Goal: Find specific page/section: Find specific page/section

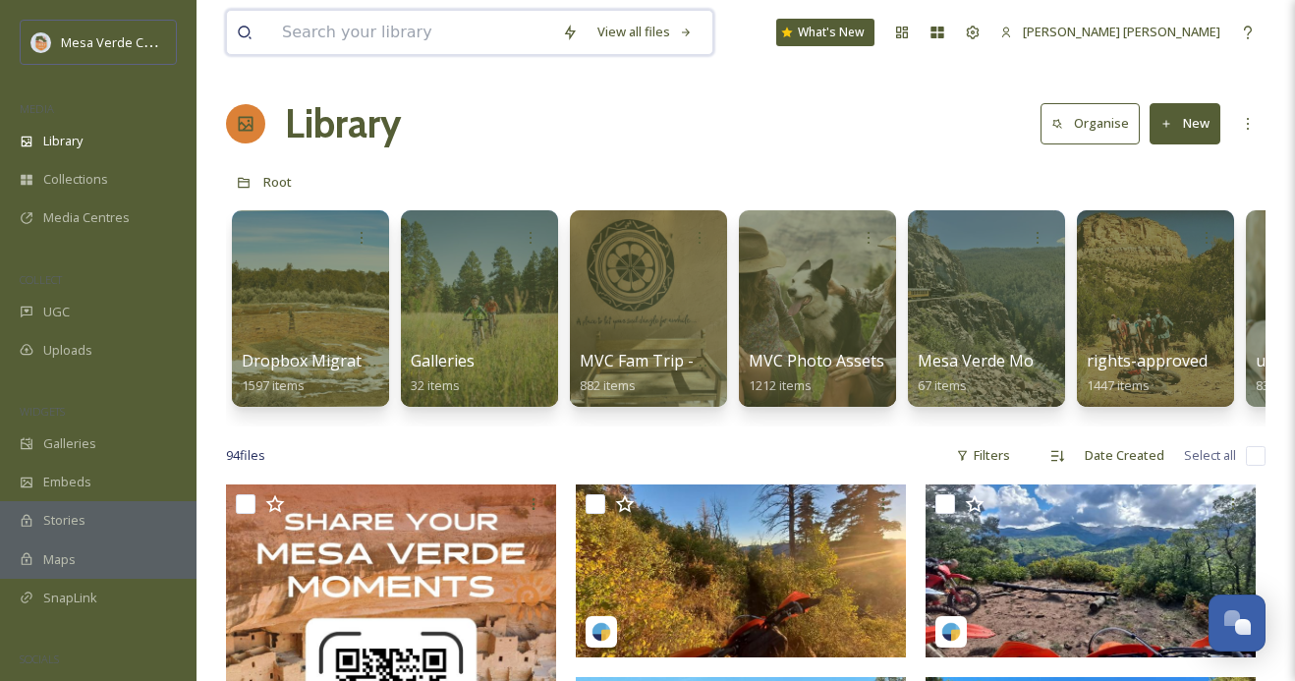
click at [339, 30] on input at bounding box center [412, 32] width 280 height 43
type input "[PERSON_NAME]"
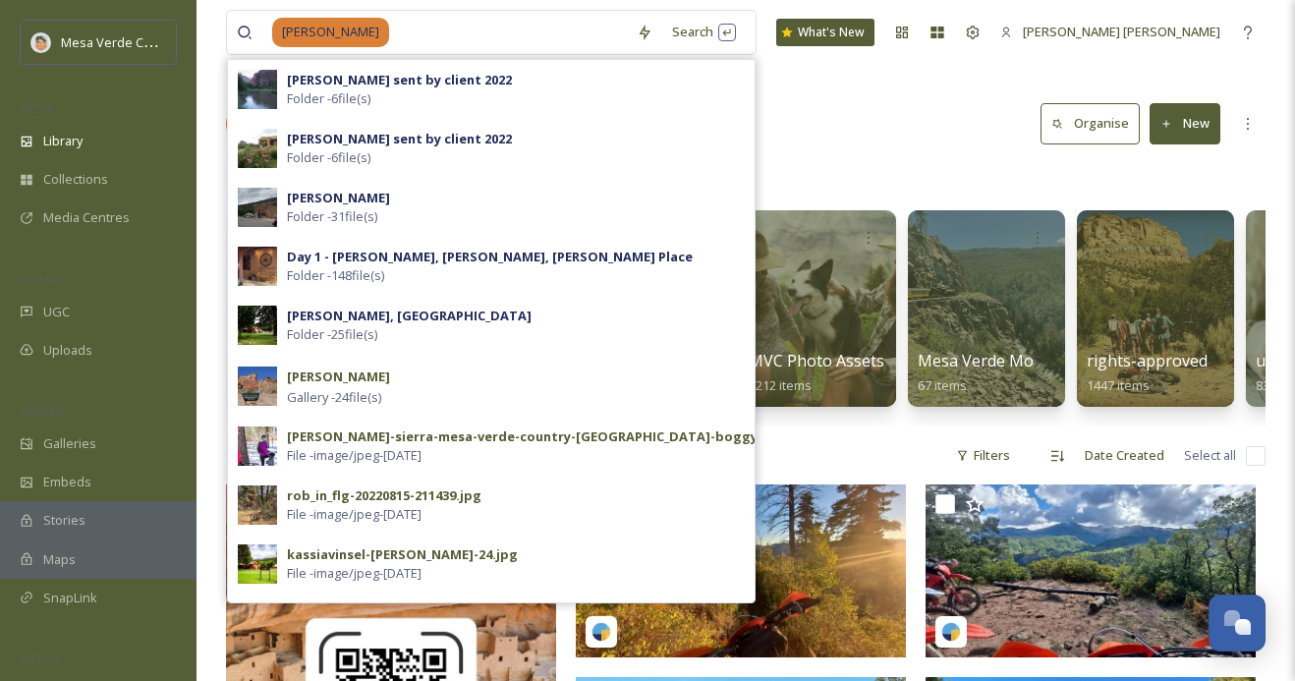
click at [976, 150] on div "Library Organise New" at bounding box center [746, 123] width 1040 height 59
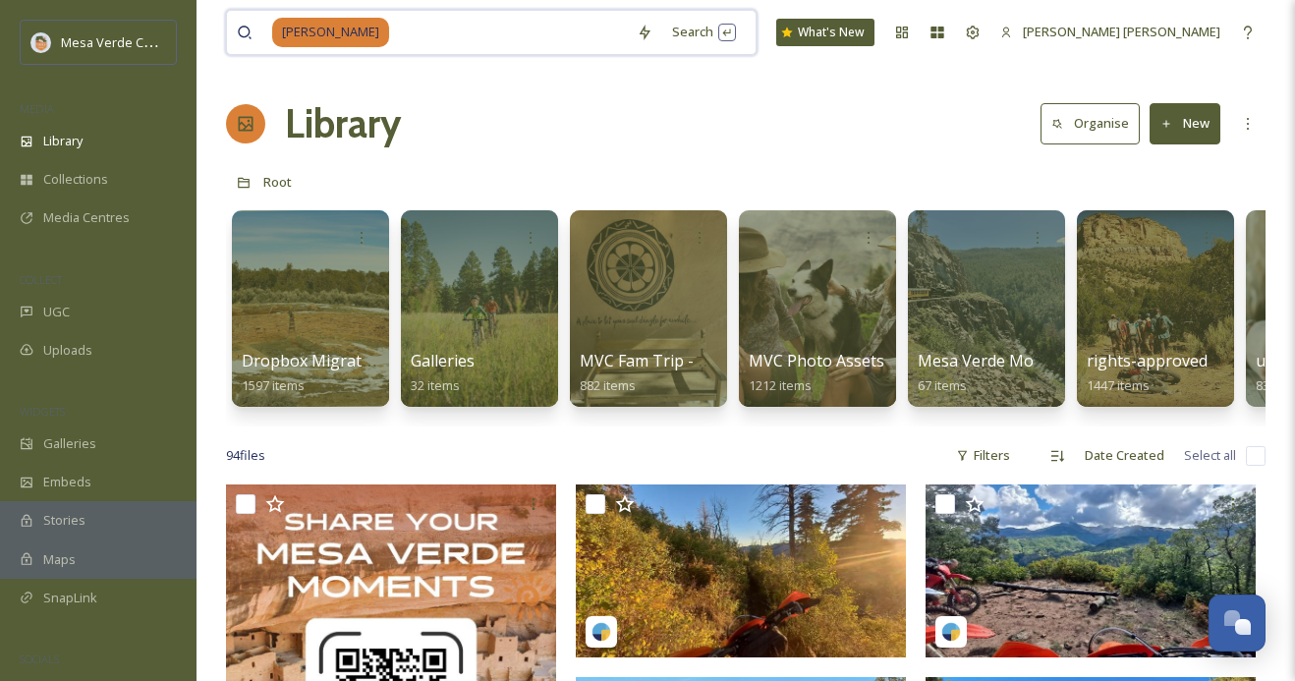
click at [400, 40] on input at bounding box center [509, 32] width 236 height 43
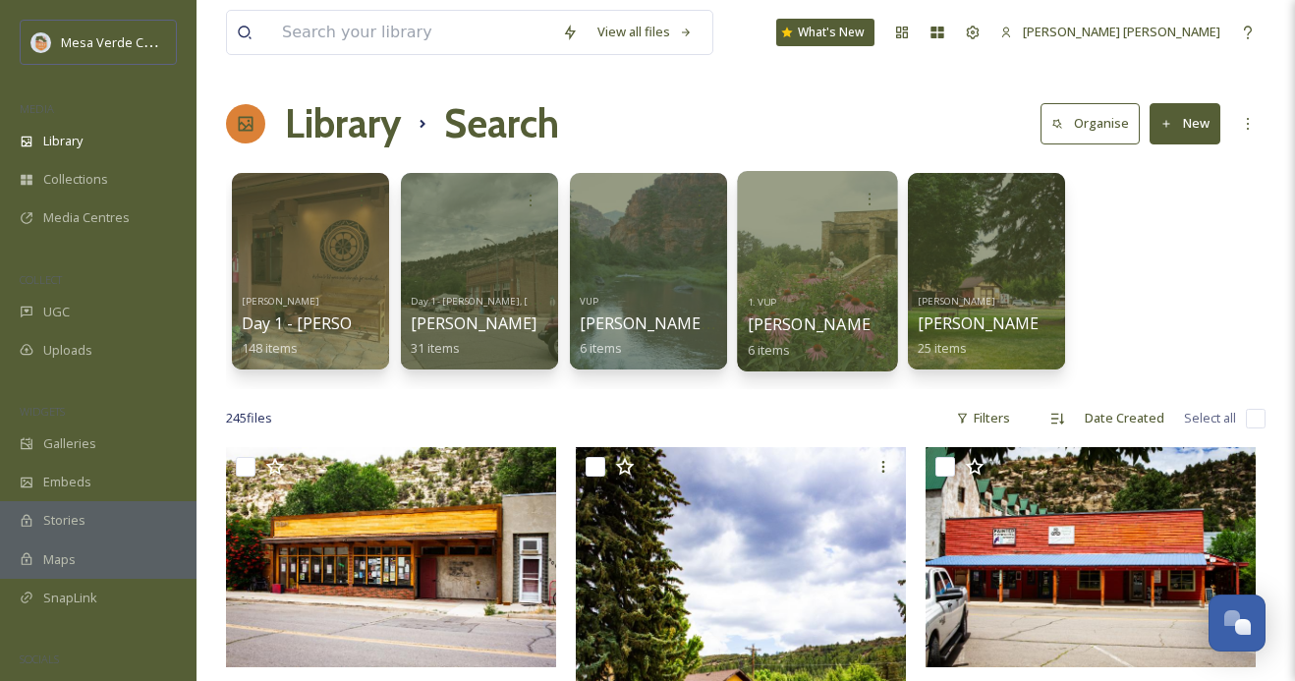
click at [824, 257] on div at bounding box center [817, 271] width 160 height 201
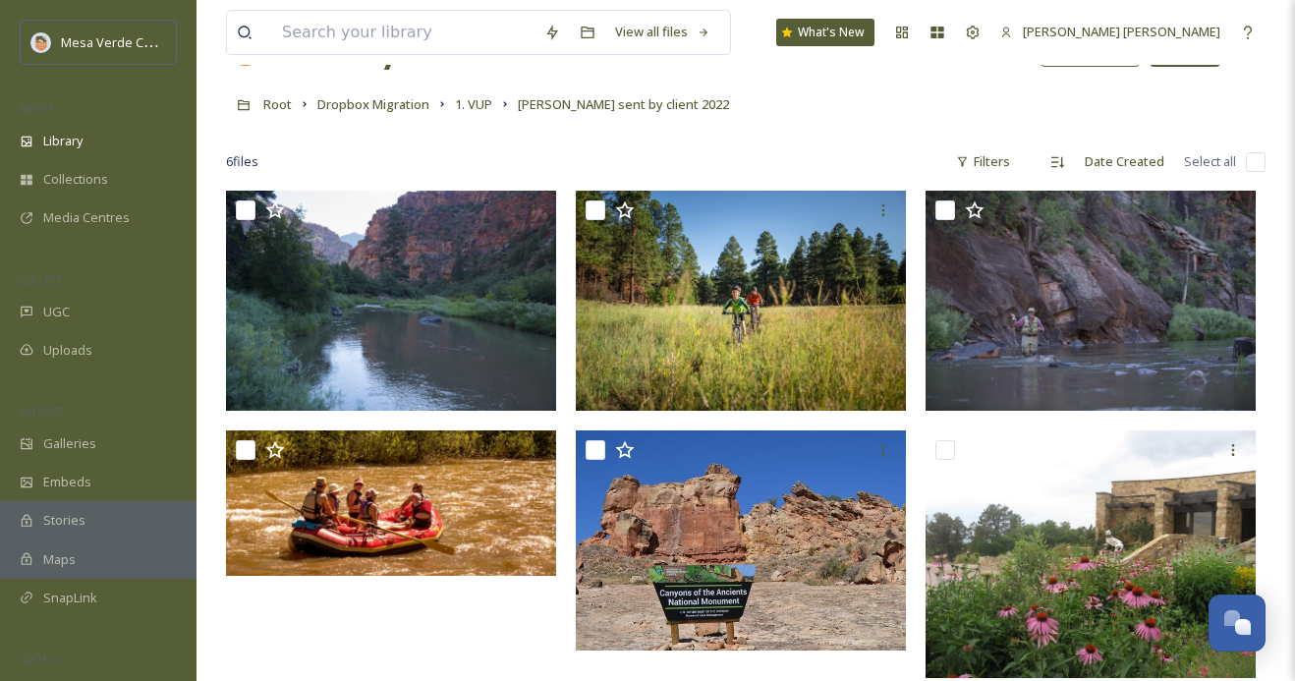
scroll to position [69, 0]
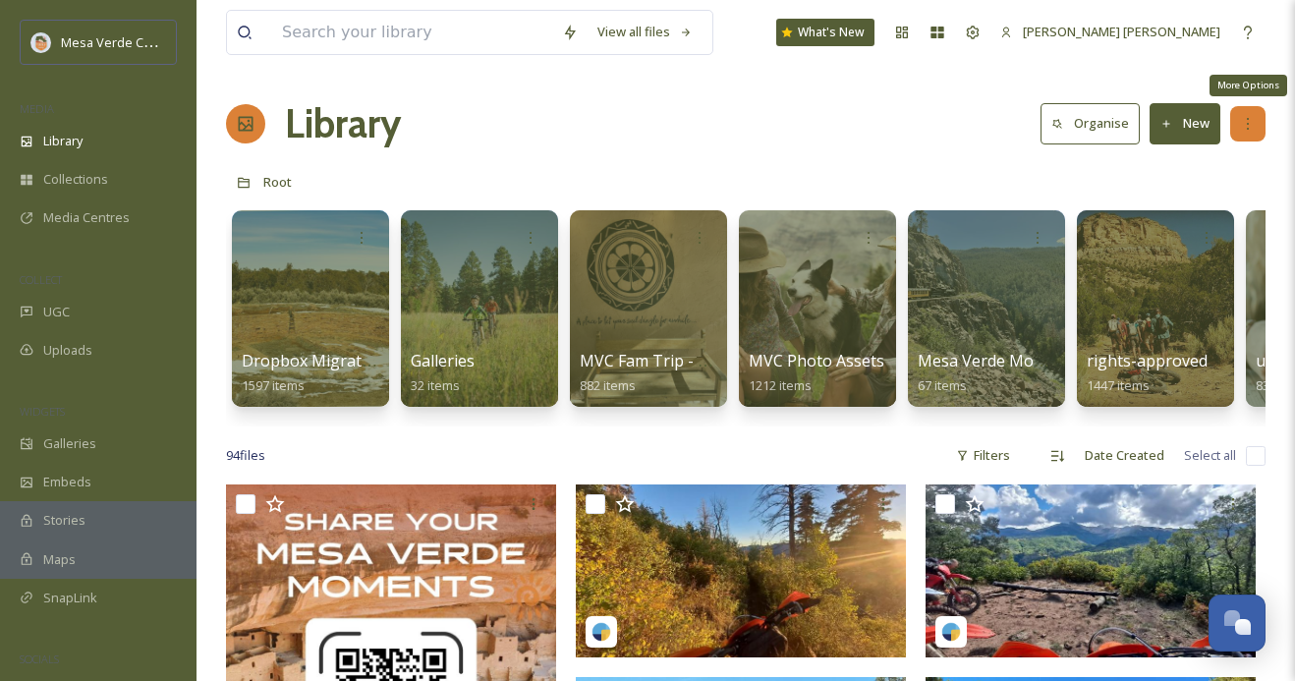
click at [1242, 110] on div "More Options" at bounding box center [1248, 123] width 35 height 35
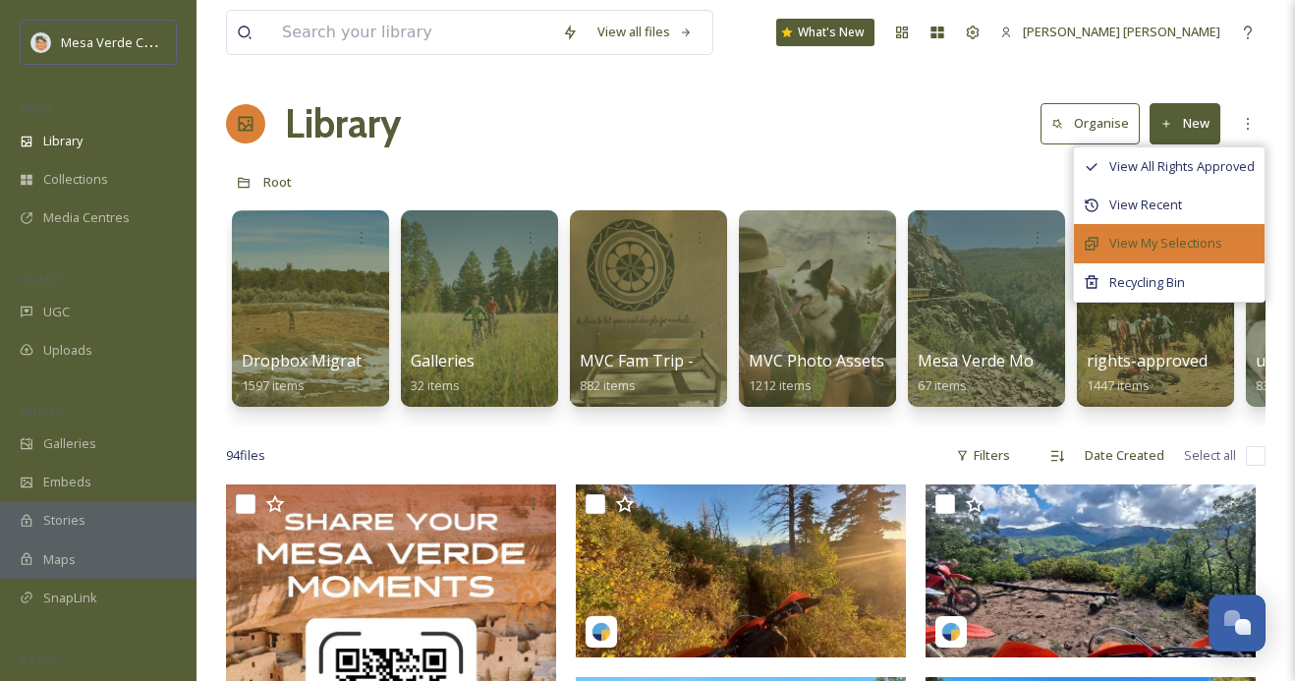
click at [1172, 241] on span "View My Selections" at bounding box center [1166, 243] width 113 height 19
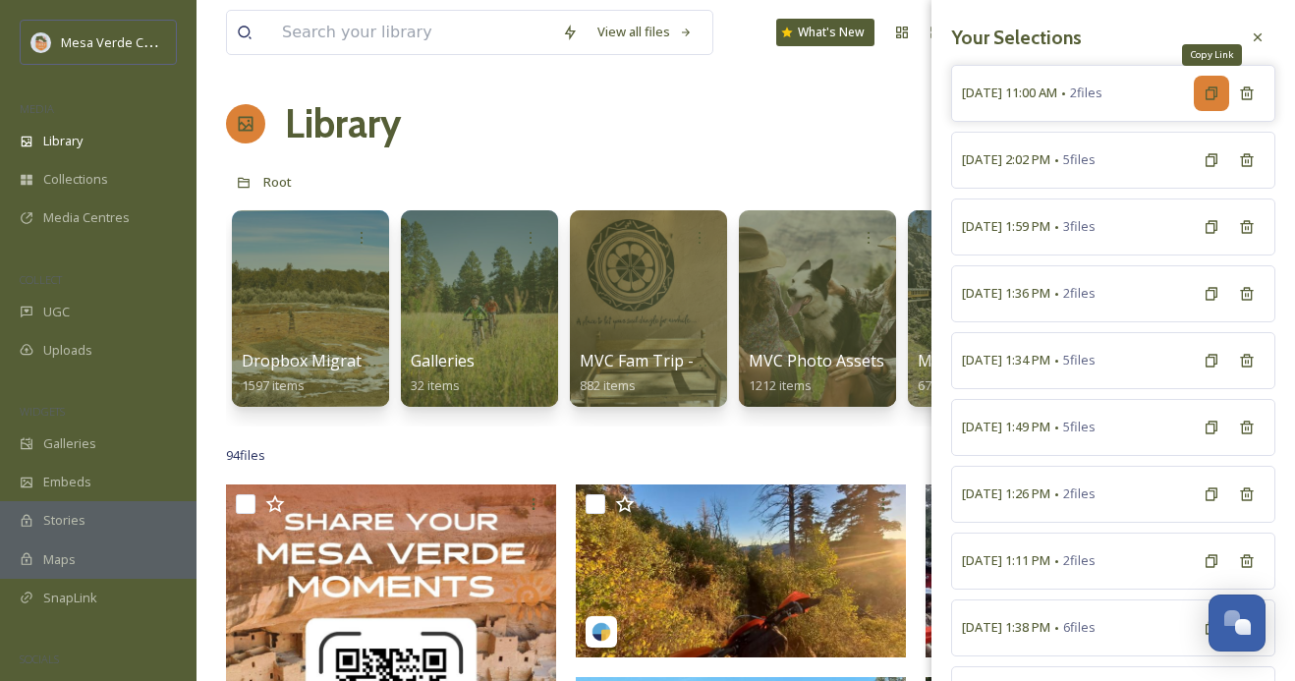
click at [1208, 88] on icon at bounding box center [1212, 94] width 16 height 16
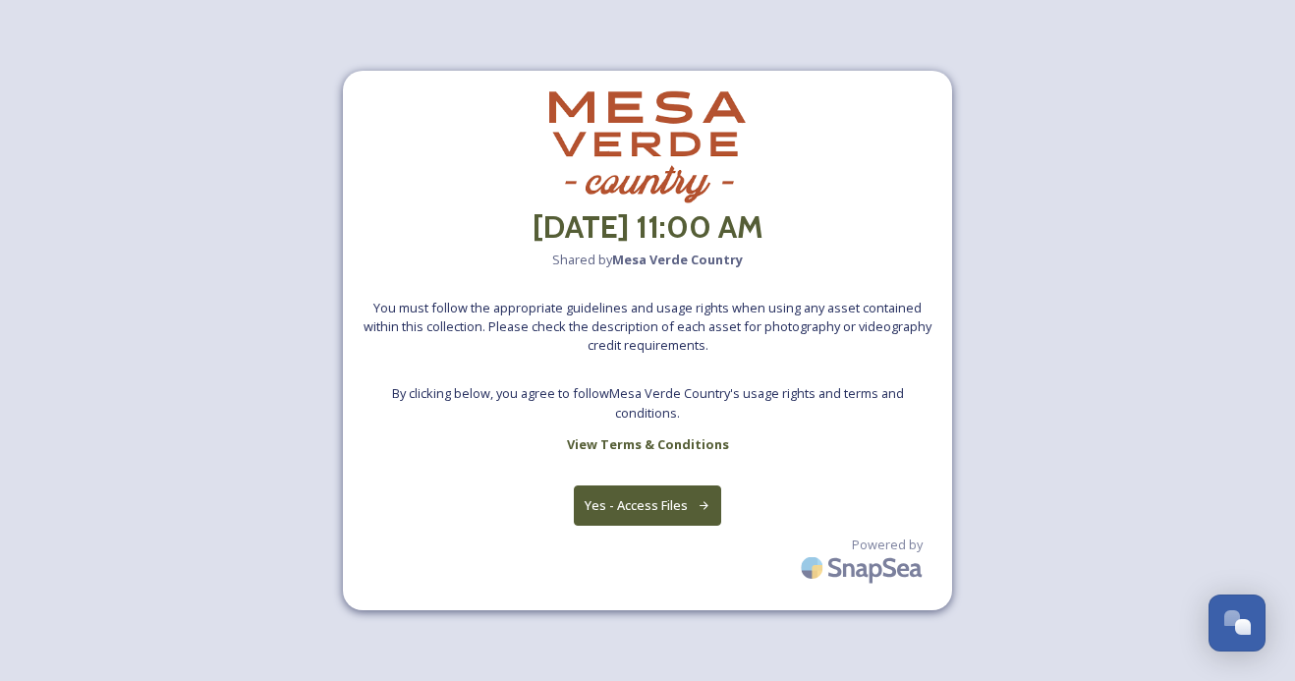
click at [700, 500] on icon at bounding box center [704, 505] width 13 height 13
